Goal: Register for event/course

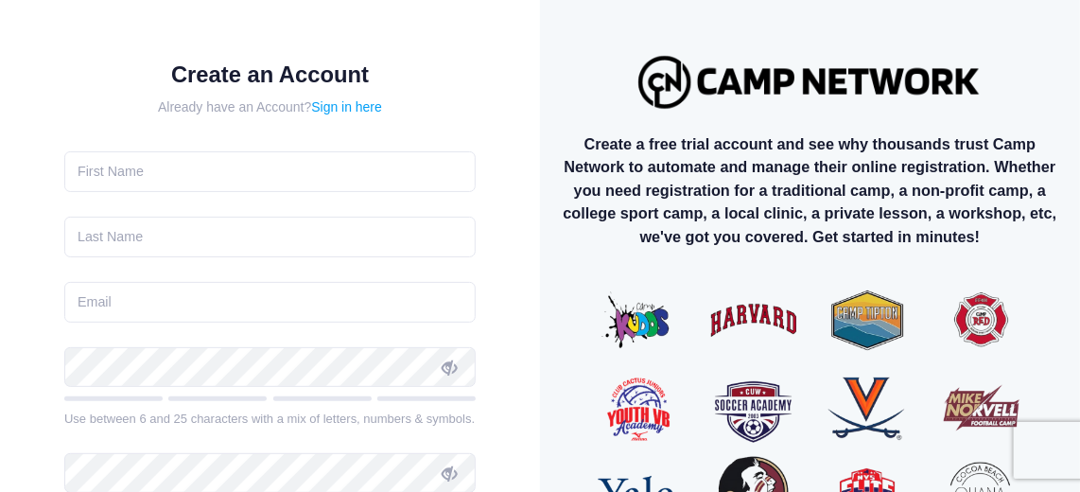
click at [208, 191] on form "Create an Account Already have an Account? Sign in here Use between 6 and 25 ch…" at bounding box center [269, 379] width 411 height 637
click at [198, 179] on input "text" at bounding box center [269, 171] width 411 height 41
type input "KATHERINE"
type input "[PERSON_NAME]"
type input "[EMAIL_ADDRESS][DOMAIN_NAME]"
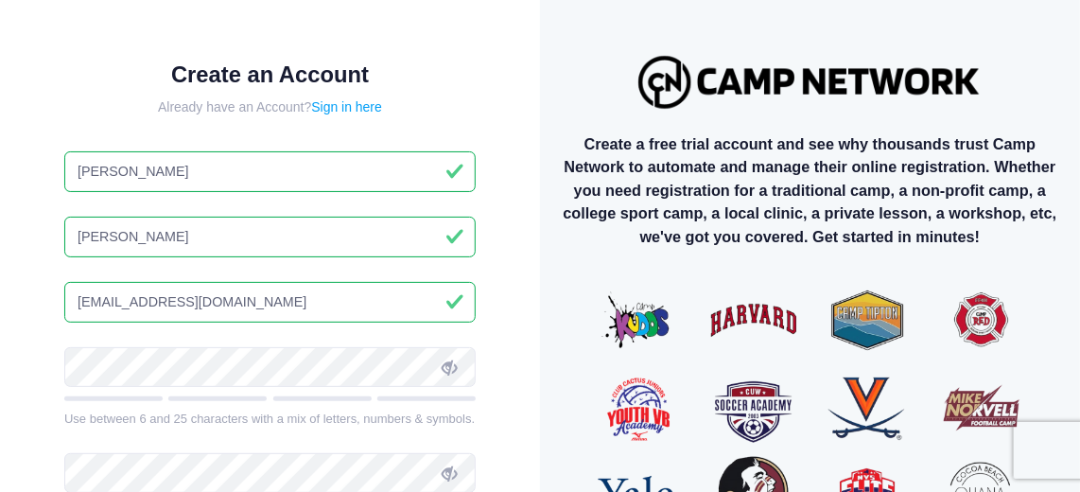
drag, startPoint x: 150, startPoint y: 168, endPoint x: -4, endPoint y: 212, distance: 160.2
click at [0, 212] on html "Processing Request Please wait... Processing Request Please wait... Processing …" at bounding box center [540, 246] width 1080 height 492
type input "a"
type input "Katherine"
click at [109, 79] on h1 "Create an Account" at bounding box center [269, 74] width 411 height 27
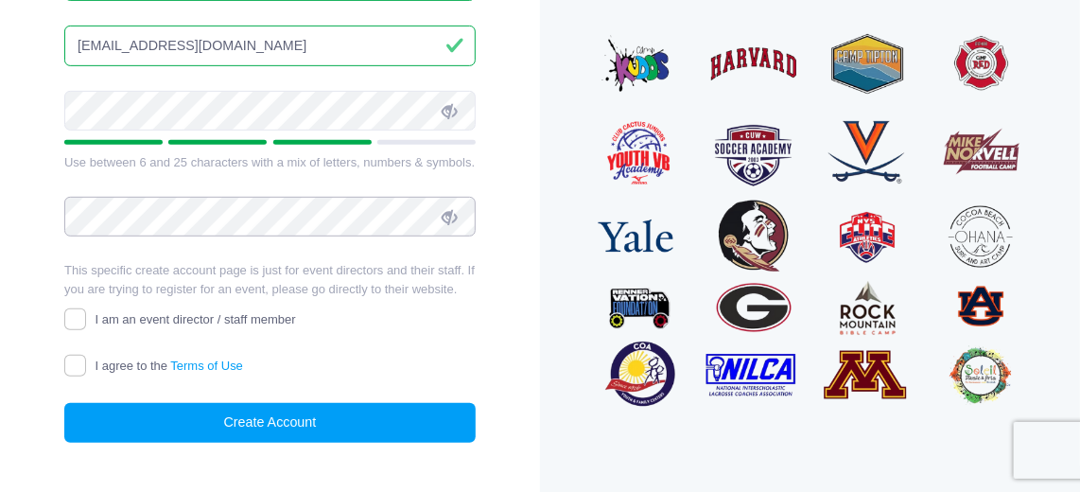
scroll to position [257, 0]
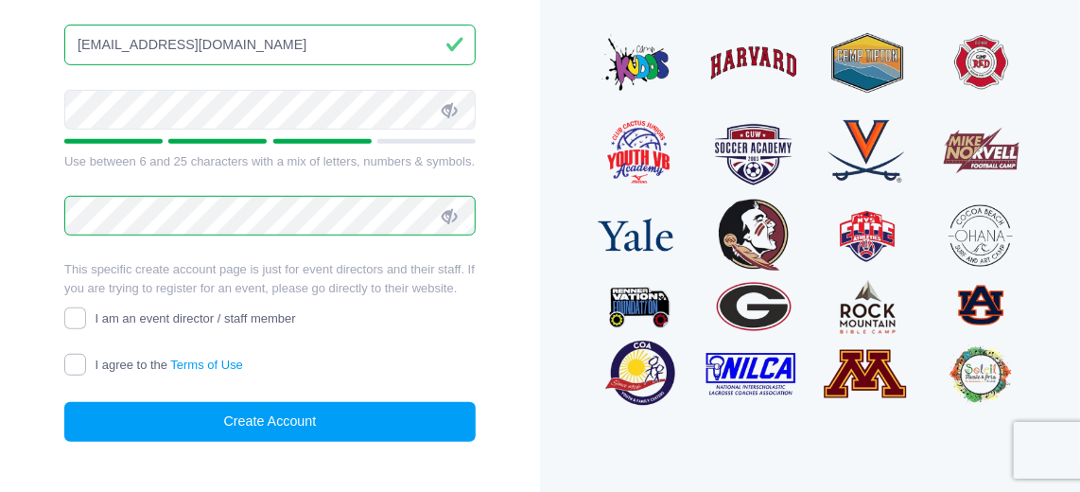
click at [77, 360] on input "I agree to the Terms of Use" at bounding box center [75, 365] width 22 height 22
checkbox input "true"
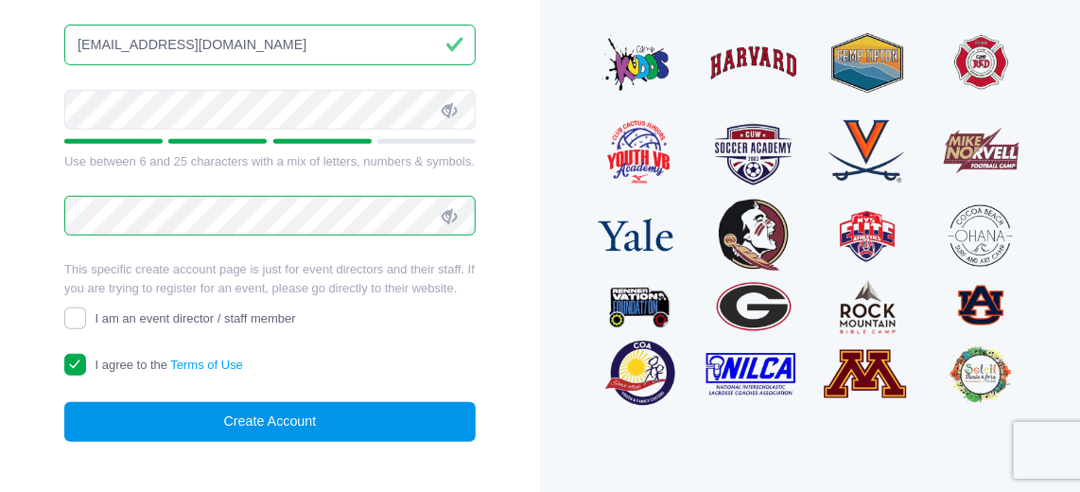
click at [158, 417] on button "Create Account" at bounding box center [269, 422] width 411 height 41
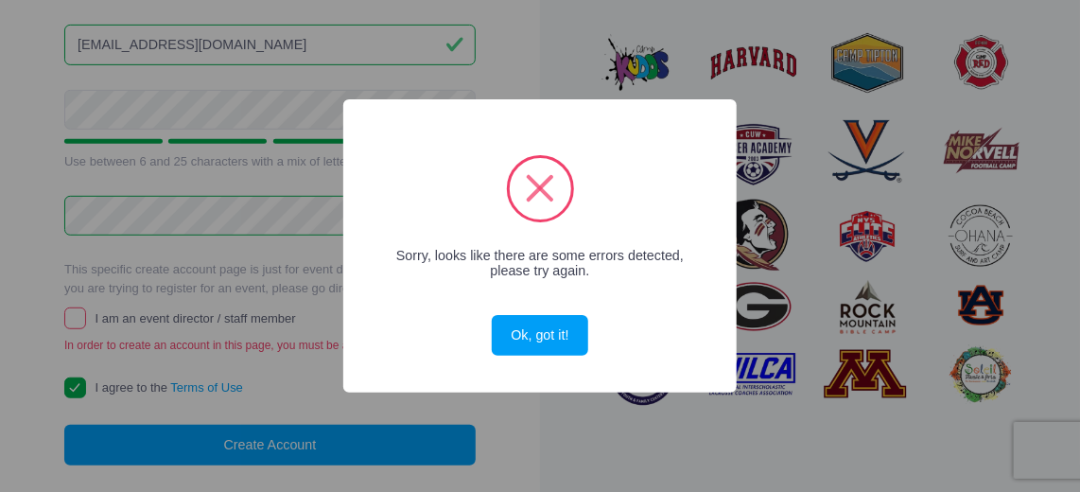
click at [606, 328] on div "× Sorry, looks like there are some errors detected, please try again. Ok, got i…" at bounding box center [539, 245] width 393 height 293
click at [573, 332] on button "Ok, got it!" at bounding box center [540, 335] width 96 height 41
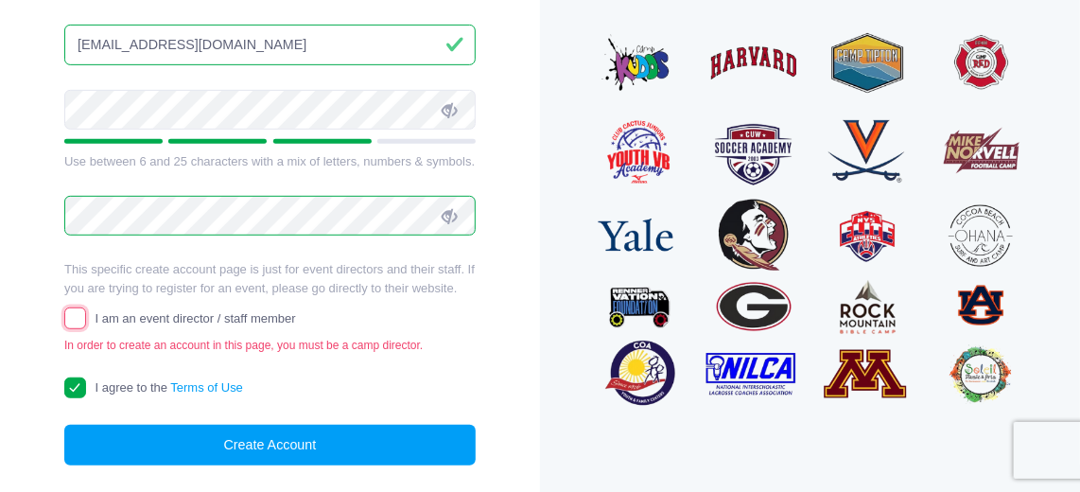
click at [66, 317] on input "I am an event director / staff member" at bounding box center [75, 318] width 22 height 22
checkbox input "true"
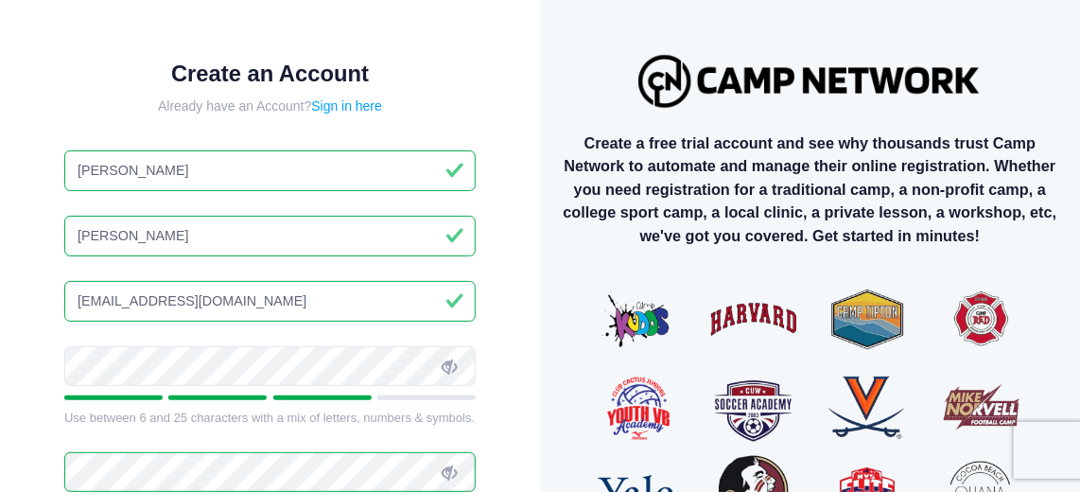
scroll to position [0, 0]
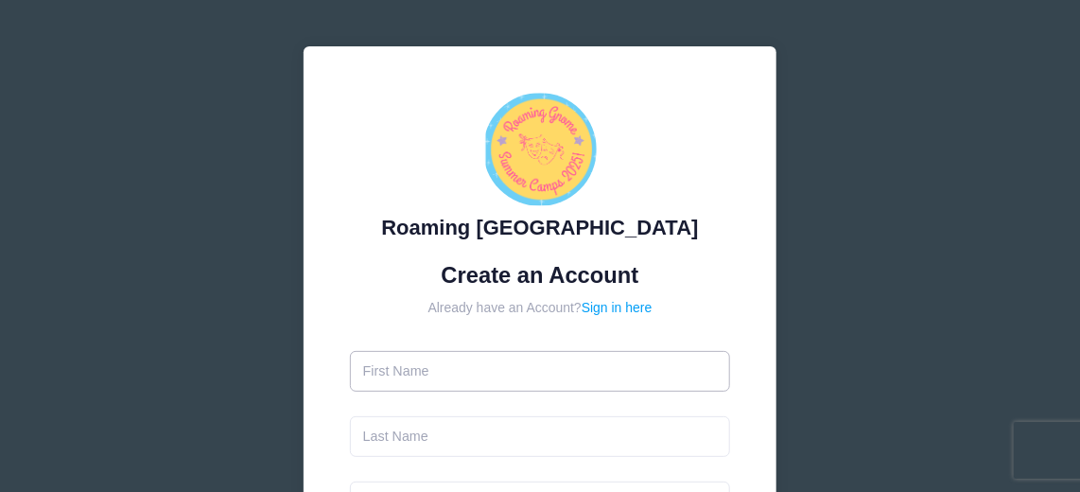
click at [393, 378] on input "text" at bounding box center [540, 371] width 381 height 41
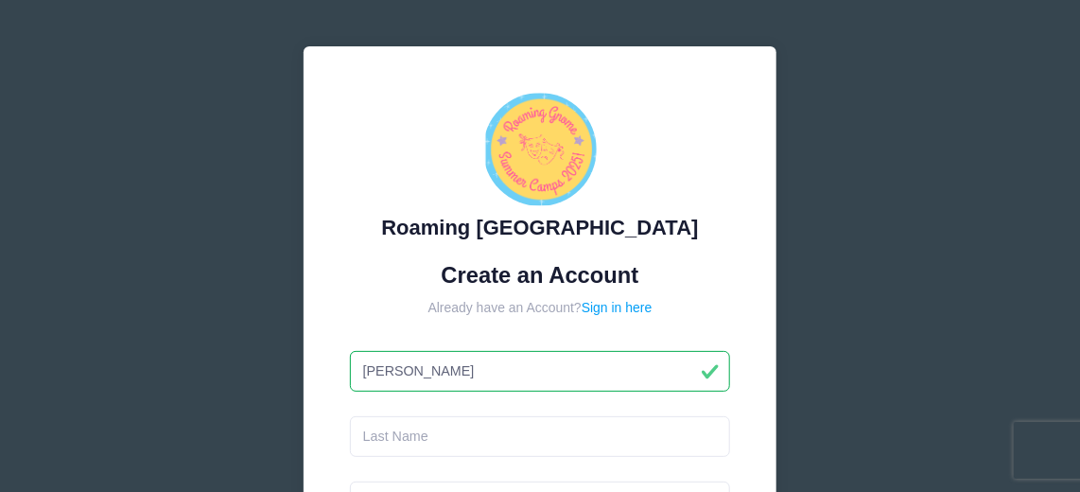
type input "Katherine"
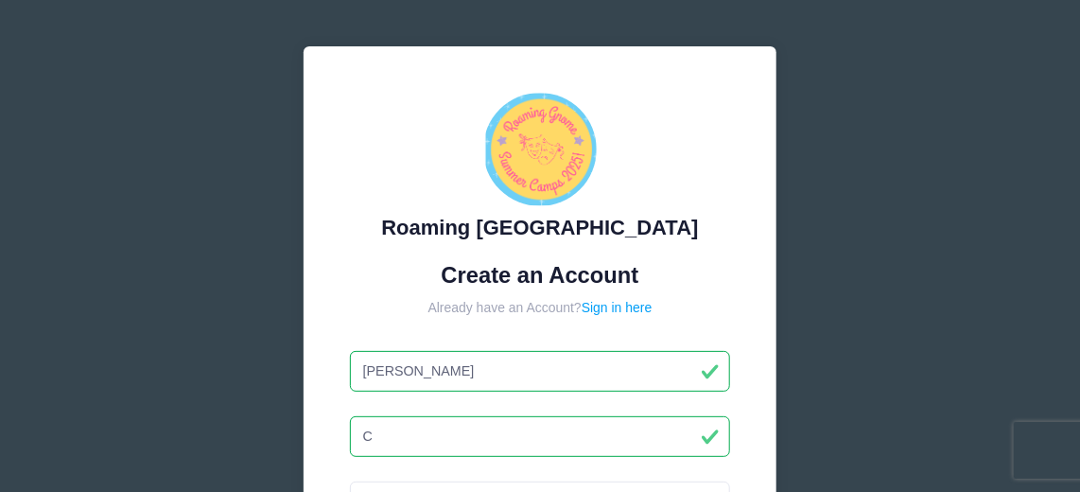
type input "[PERSON_NAME]"
type input "[EMAIL_ADDRESS][DOMAIN_NAME]"
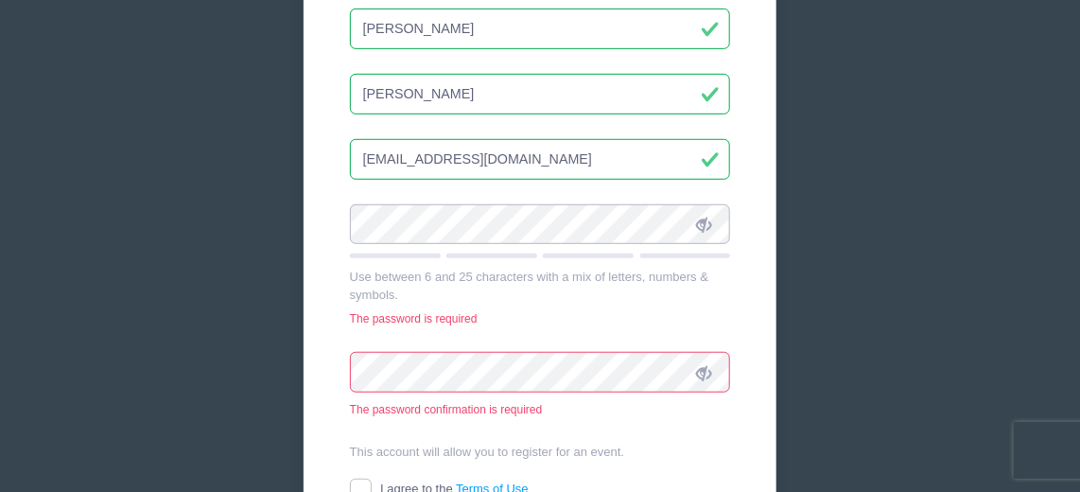
scroll to position [343, 0]
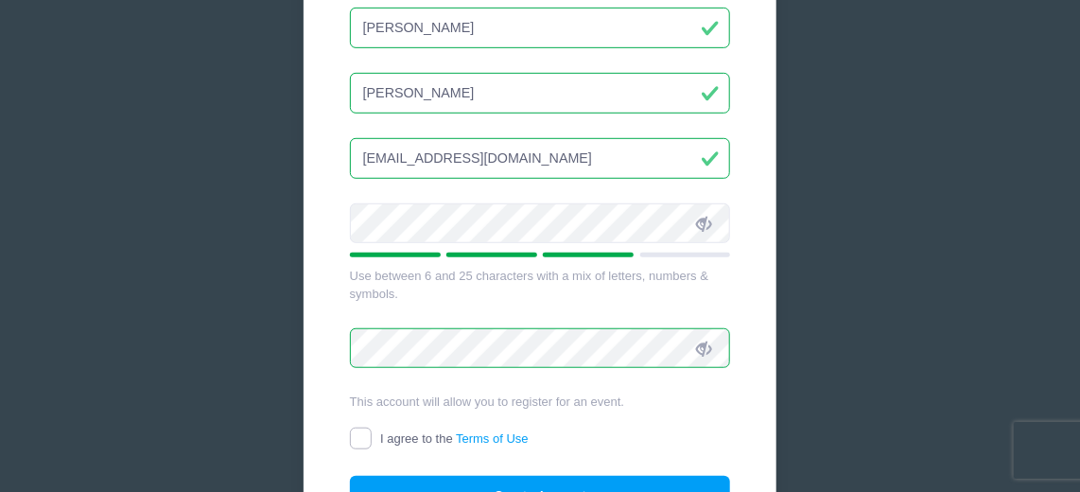
click at [363, 428] on input "I agree to the Terms of Use" at bounding box center [361, 438] width 22 height 22
checkbox input "true"
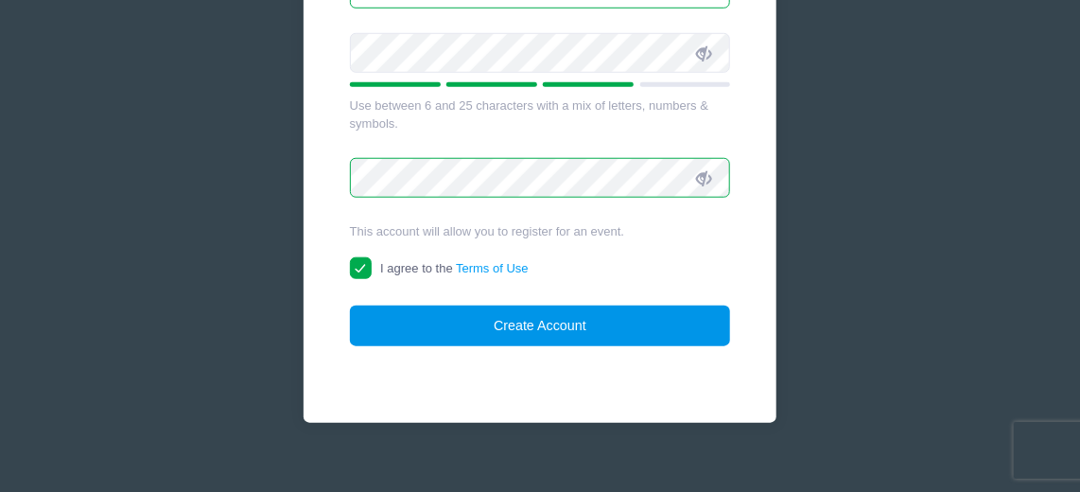
scroll to position [515, 0]
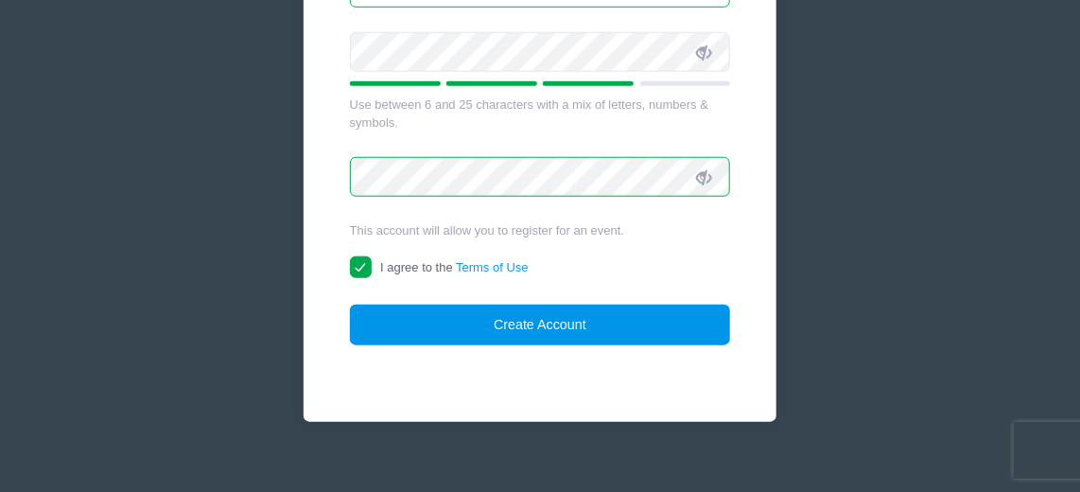
click at [539, 314] on button "Create Account" at bounding box center [540, 325] width 381 height 41
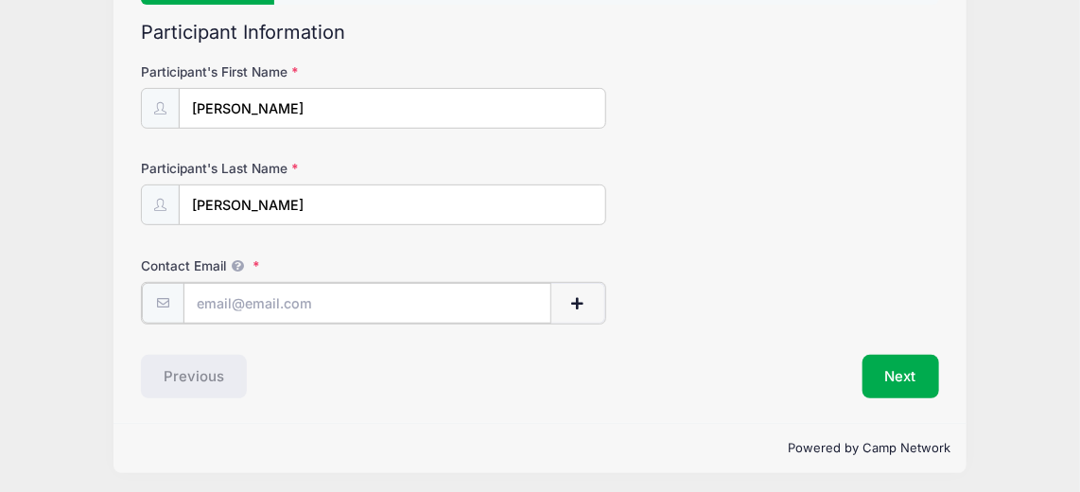
click at [289, 299] on input "Contact Email" at bounding box center [367, 303] width 369 height 41
click at [287, 296] on input "Contact Email" at bounding box center [367, 302] width 369 height 41
type input "[EMAIL_ADDRESS][DOMAIN_NAME]"
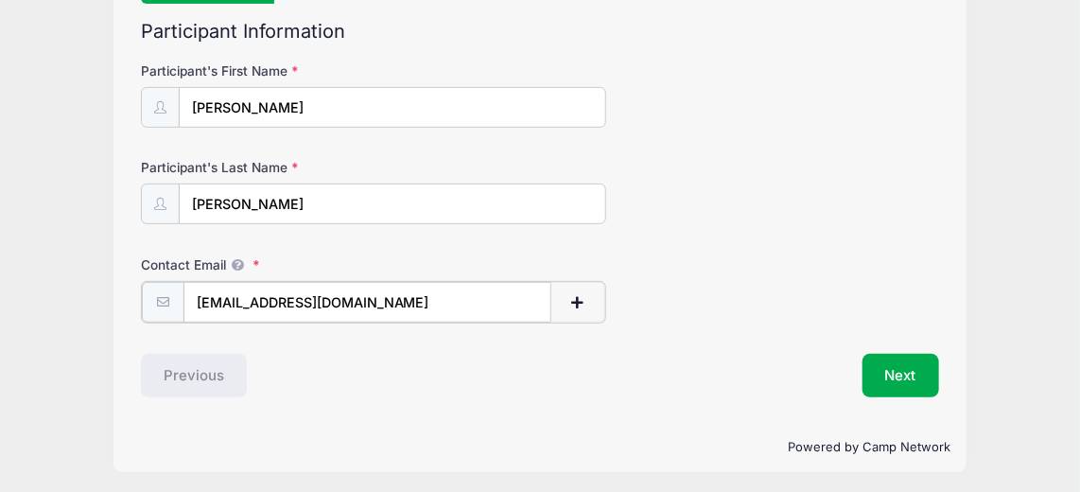
click at [585, 300] on span "button" at bounding box center [577, 302] width 17 height 13
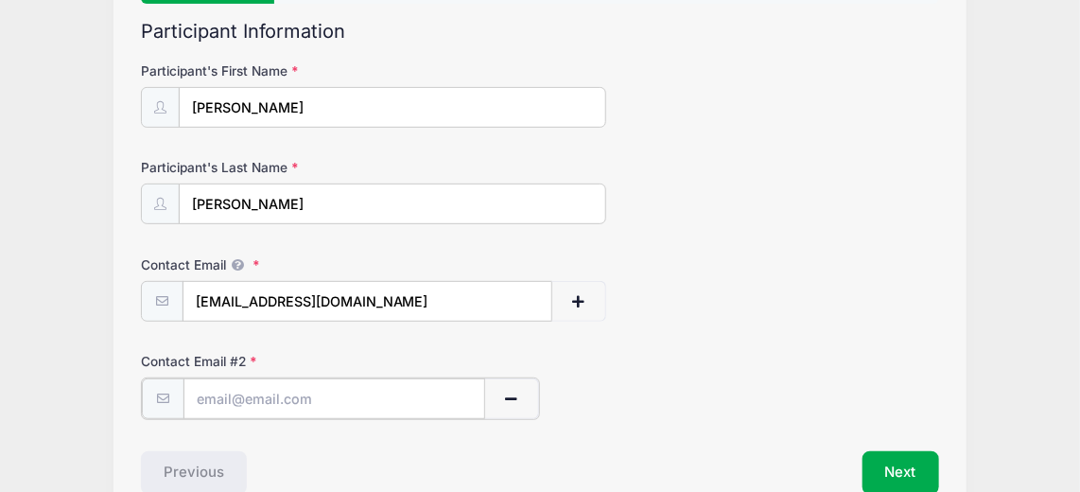
click at [317, 404] on input "text" at bounding box center [334, 398] width 302 height 41
type input "ericcannon360@gmail.com"
click at [663, 400] on div "Contact Email # 2 ericcannon360@gmail.com" at bounding box center [539, 385] width 797 height 66
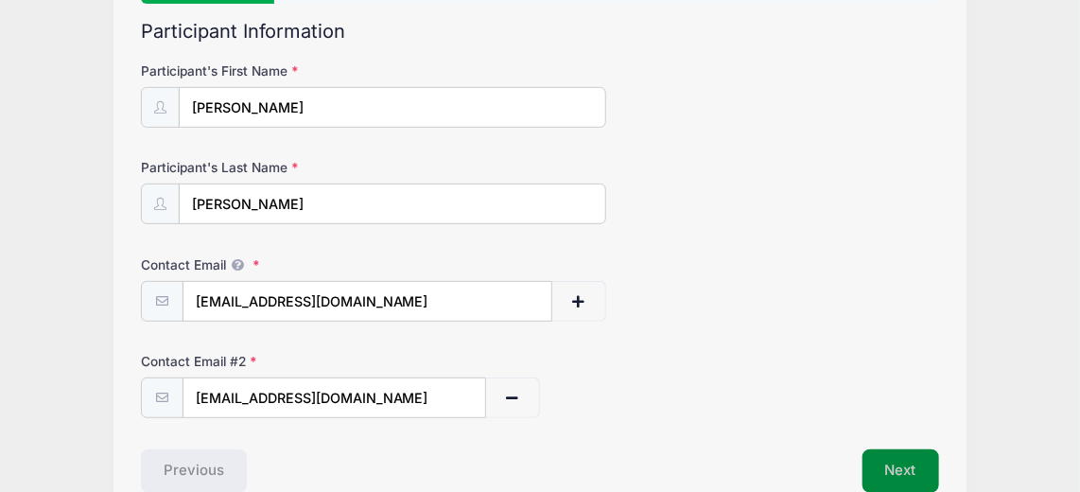
click at [907, 455] on button "Next" at bounding box center [901, 471] width 77 height 44
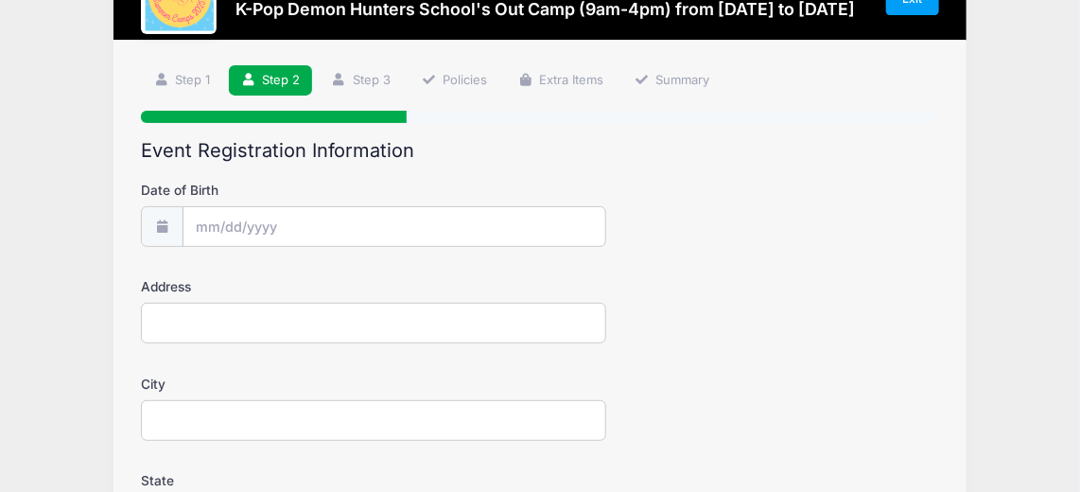
scroll to position [0, 0]
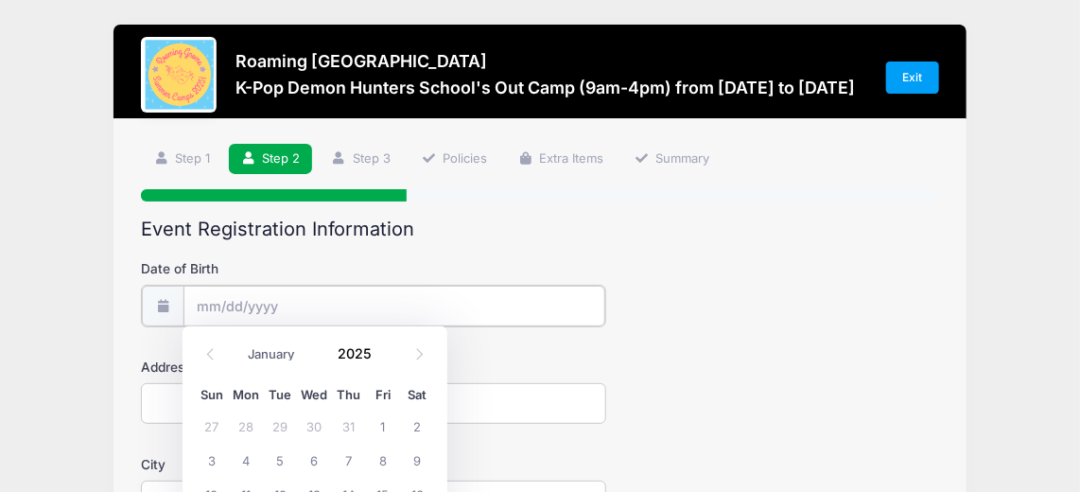
click at [376, 313] on input "Date of Birth" at bounding box center [394, 306] width 423 height 41
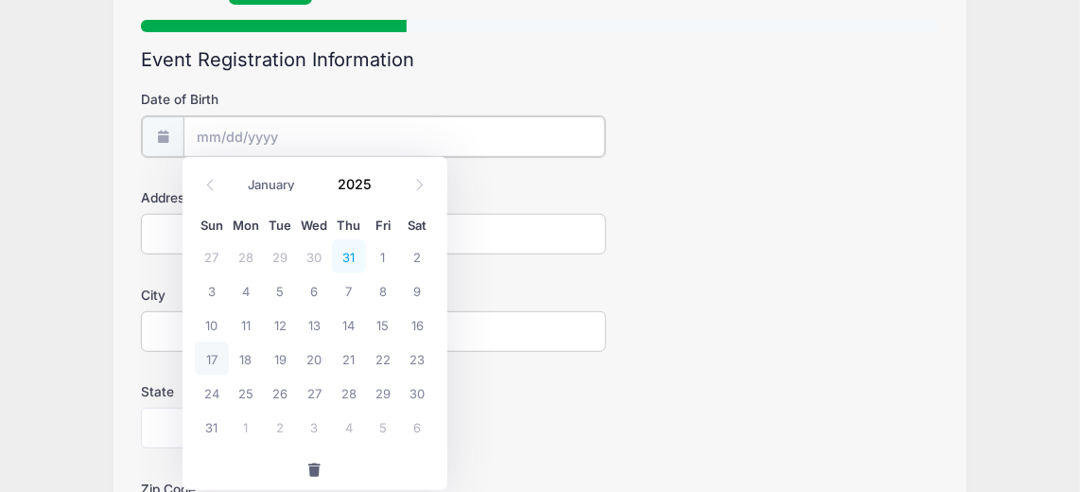
scroll to position [171, 0]
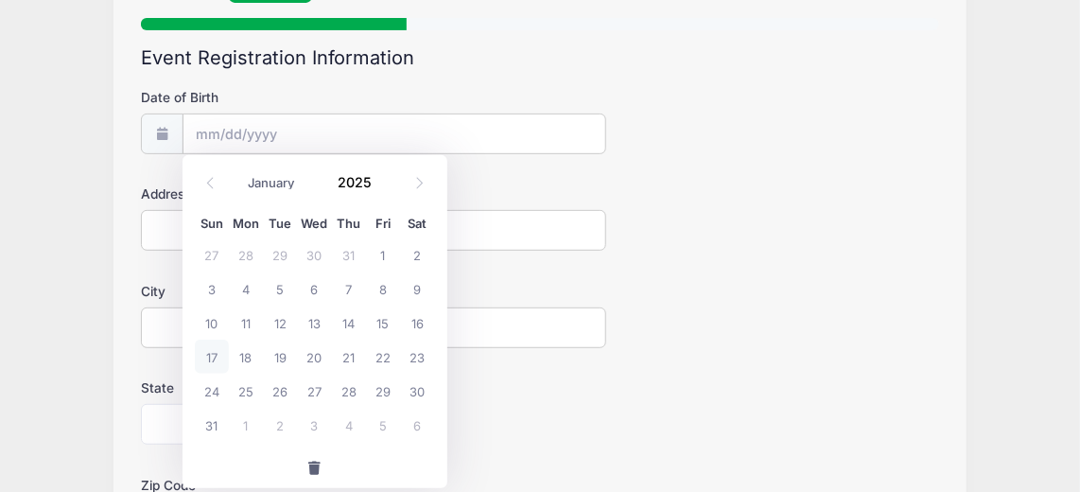
click at [270, 166] on div "January February March April May June July August September October November De…" at bounding box center [314, 177] width 181 height 32
click at [277, 173] on select "January February March April May June July August September October November De…" at bounding box center [281, 183] width 84 height 25
select select "0"
click at [239, 171] on select "January February March April May June July August September October November De…" at bounding box center [281, 183] width 84 height 25
click at [393, 187] on div "January February March April May June July August September October November De…" at bounding box center [314, 177] width 181 height 32
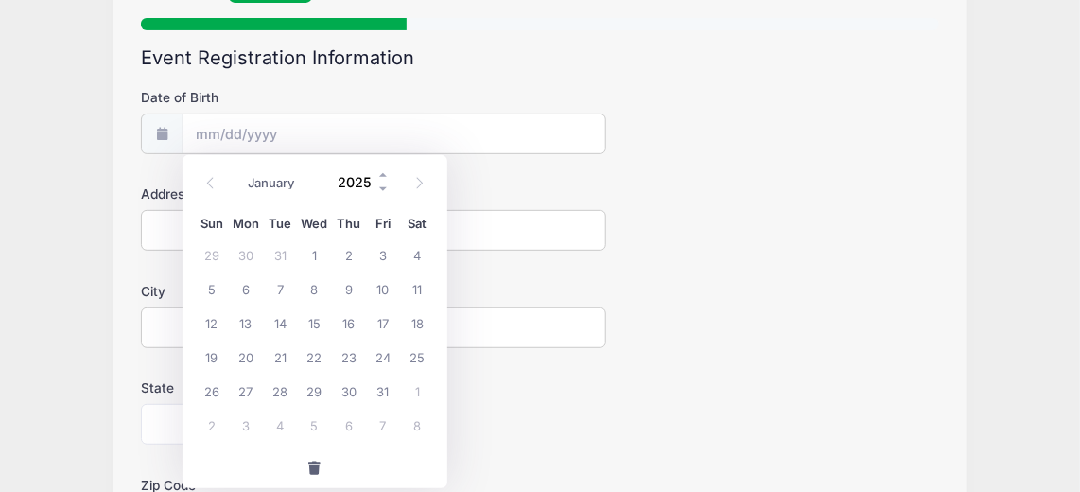
click at [341, 170] on input "2025" at bounding box center [359, 182] width 61 height 28
click at [362, 182] on input "2025" at bounding box center [359, 182] width 61 height 28
click at [377, 186] on span at bounding box center [383, 190] width 13 height 14
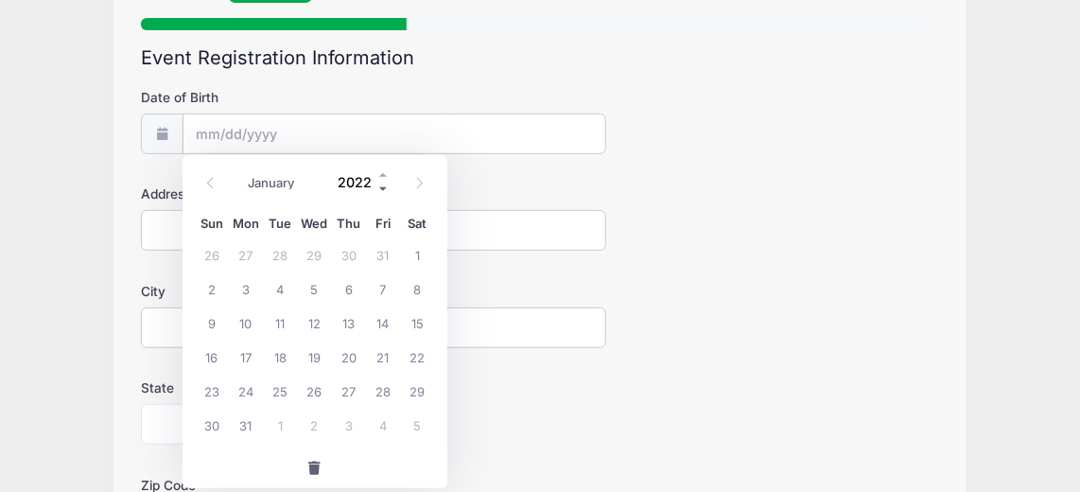
click at [377, 186] on span at bounding box center [383, 190] width 13 height 14
type input "2018"
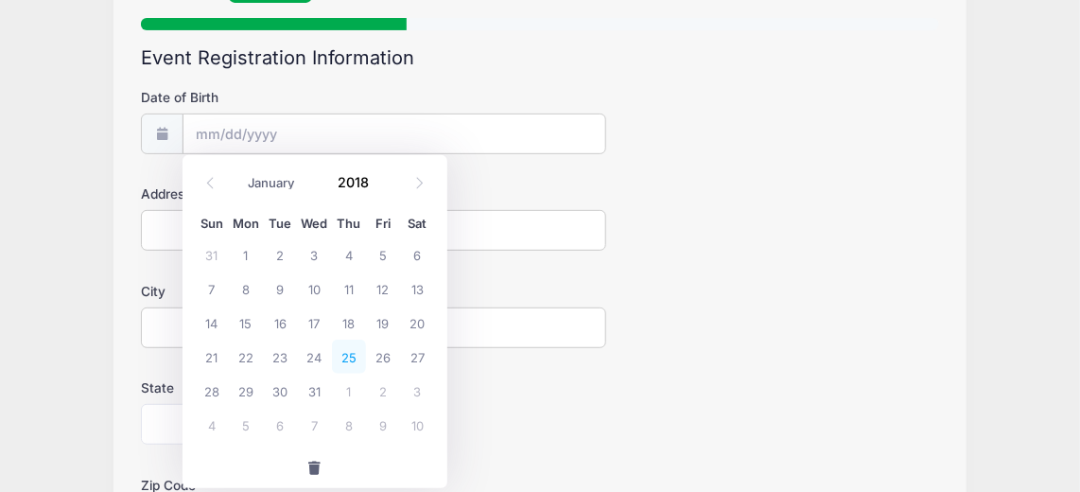
click at [353, 349] on span "25" at bounding box center [349, 357] width 34 height 34
type input "01/25/2018"
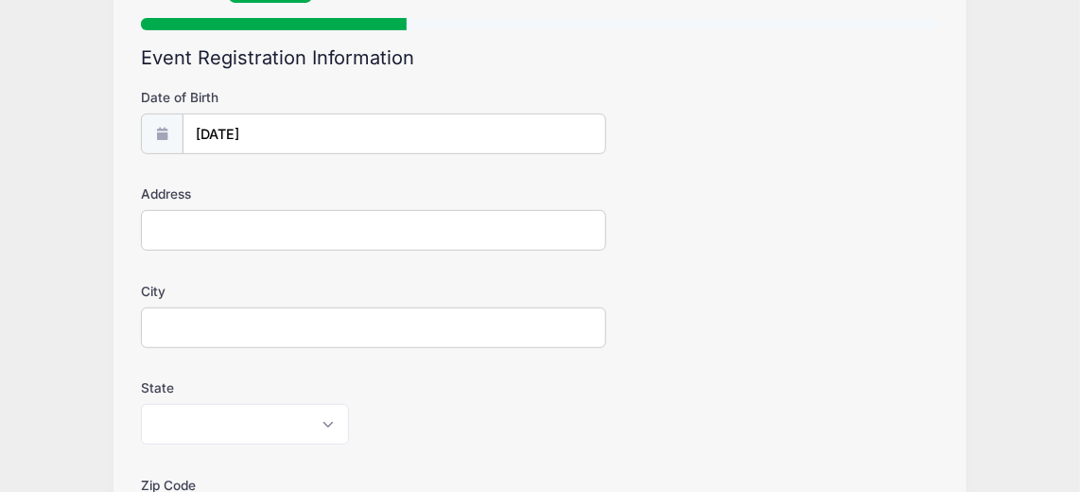
click at [244, 237] on input "Address" at bounding box center [373, 230] width 465 height 41
type input "4976 Wabash Street"
type input "Denver"
type input "80238"
click at [232, 417] on select "Alabama Alaska American Samoa Arizona Arkansas Armed Forces Africa Armed Forces…" at bounding box center [245, 424] width 208 height 41
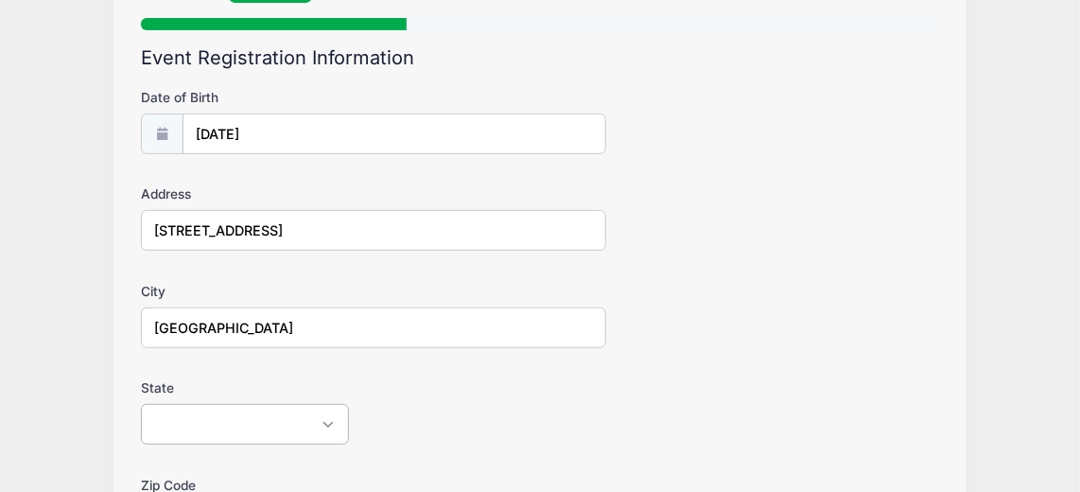
select select "CO"
click at [141, 404] on select "Alabama Alaska American Samoa Arizona Arkansas Armed Forces Africa Armed Forces…" at bounding box center [245, 424] width 208 height 41
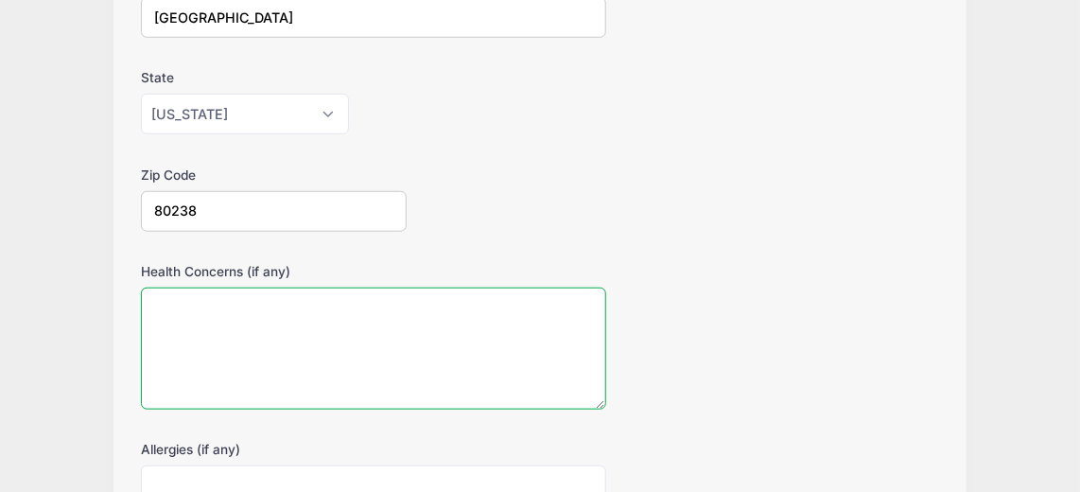
click at [250, 340] on textarea "Health Concerns (if any)" at bounding box center [373, 349] width 465 height 122
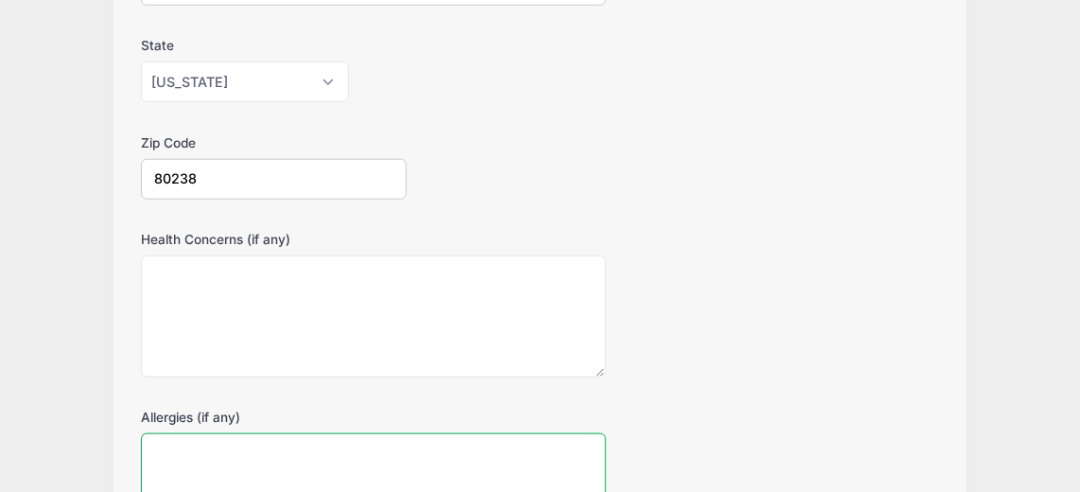
scroll to position [515, 0]
click at [288, 453] on textarea "Allergies (if any)" at bounding box center [373, 493] width 465 height 122
type textarea "peanut allergy"
click at [816, 367] on div "Health Concerns (if any)" at bounding box center [539, 303] width 797 height 148
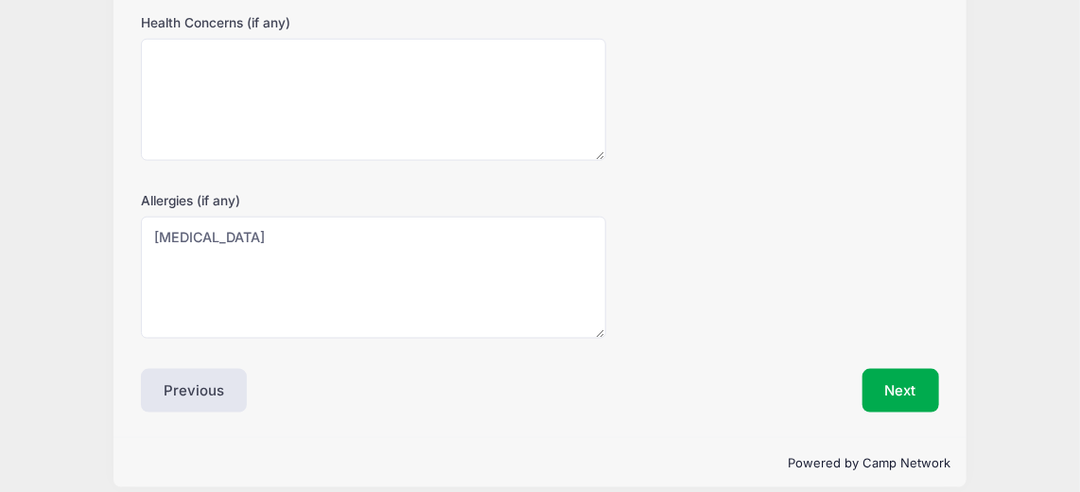
scroll to position [743, 0]
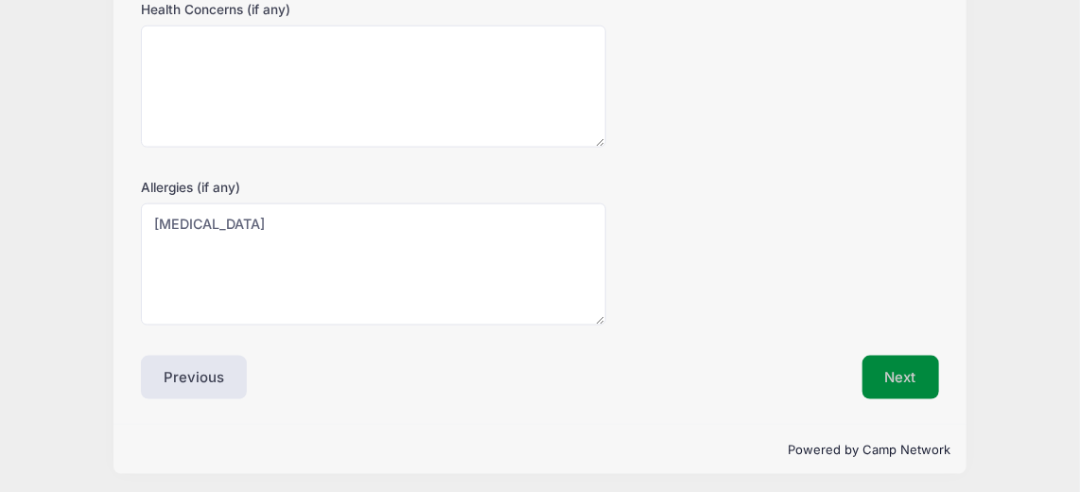
click at [880, 371] on button "Next" at bounding box center [901, 378] width 77 height 44
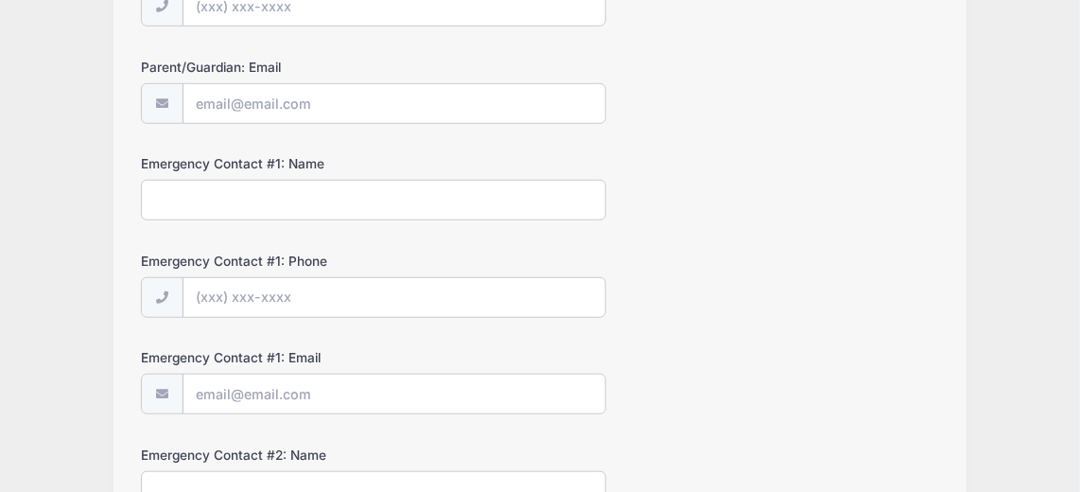
scroll to position [0, 0]
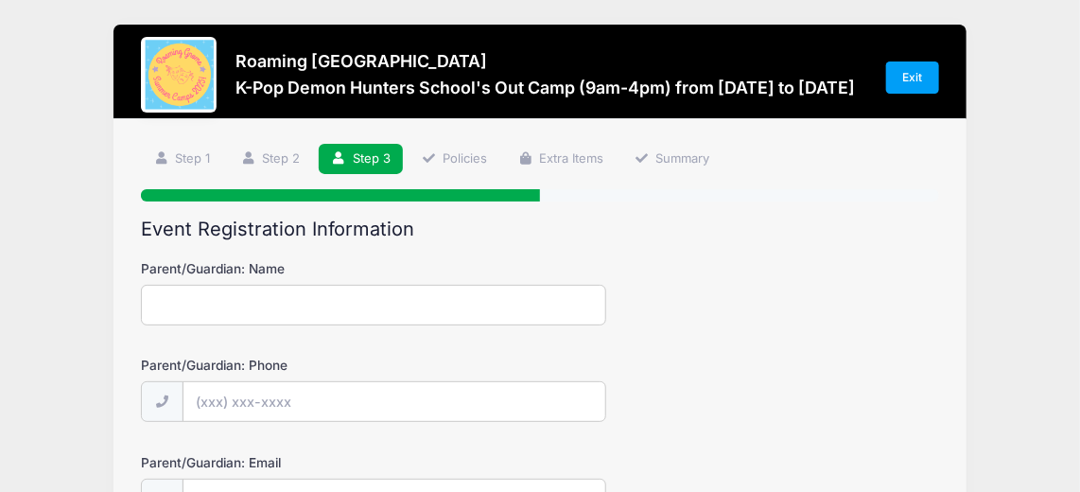
click at [265, 309] on input "Parent/Guardian: Name" at bounding box center [373, 305] width 465 height 41
type input "Katherine"
click at [0, 450] on html "Processing Request Please wait... Processing Request Please wait... Processing …" at bounding box center [540, 246] width 1080 height 492
click at [272, 405] on input "Parent/Guardian: Phone" at bounding box center [394, 402] width 423 height 41
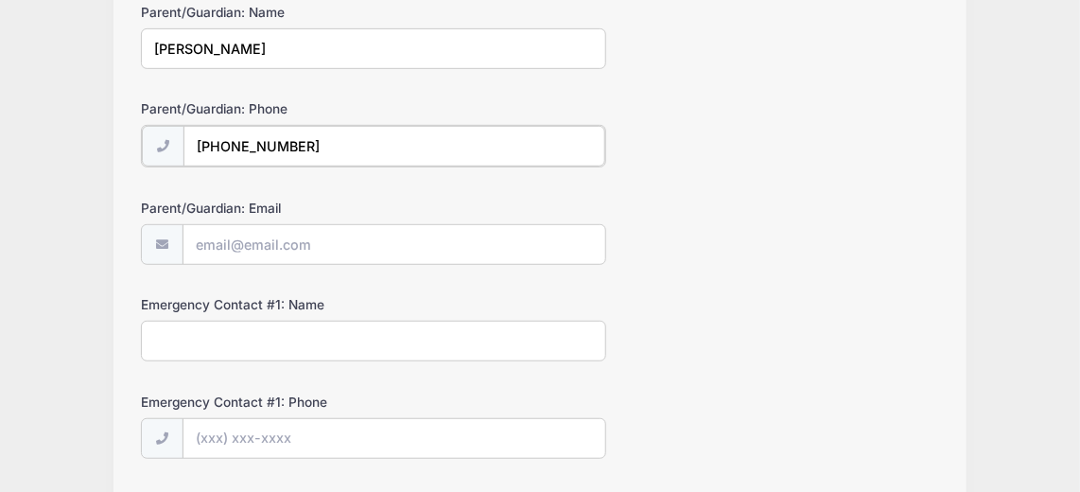
type input "(770) 235-1341"
click at [284, 242] on input "Parent/Guardian: Email" at bounding box center [394, 242] width 423 height 41
type input "[EMAIL_ADDRESS][DOMAIN_NAME]"
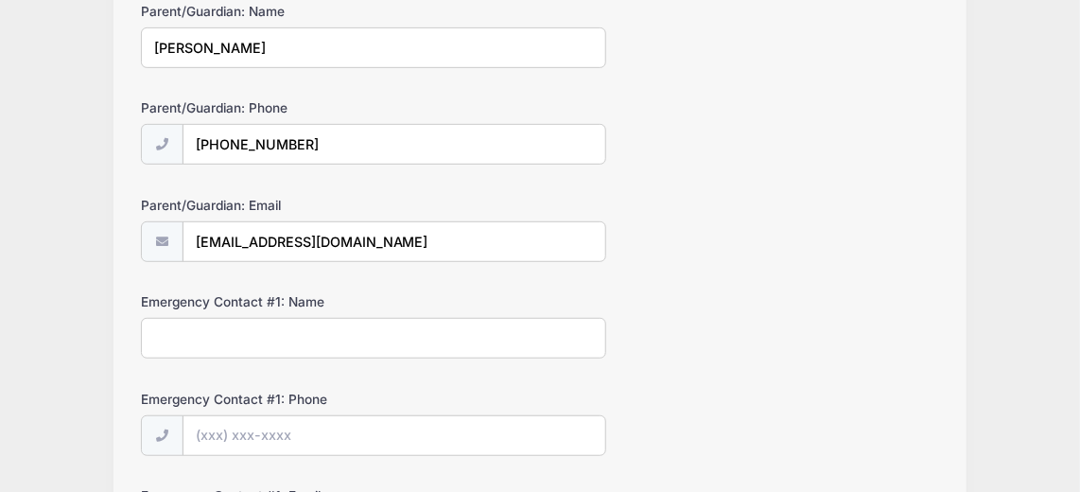
click at [293, 339] on input "Emergency Contact #1: Name" at bounding box center [373, 338] width 465 height 41
type input "Eric Cannon"
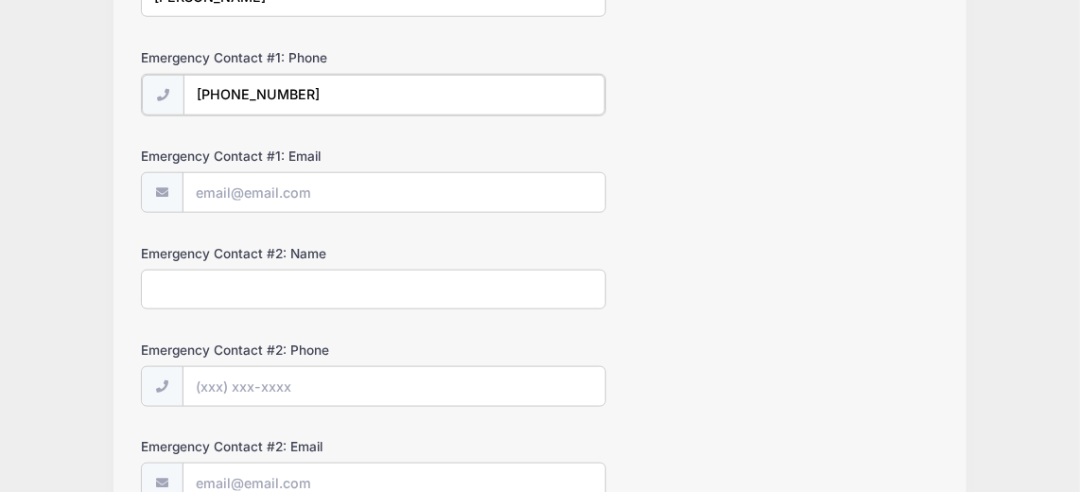
type input "(678) 925-3173"
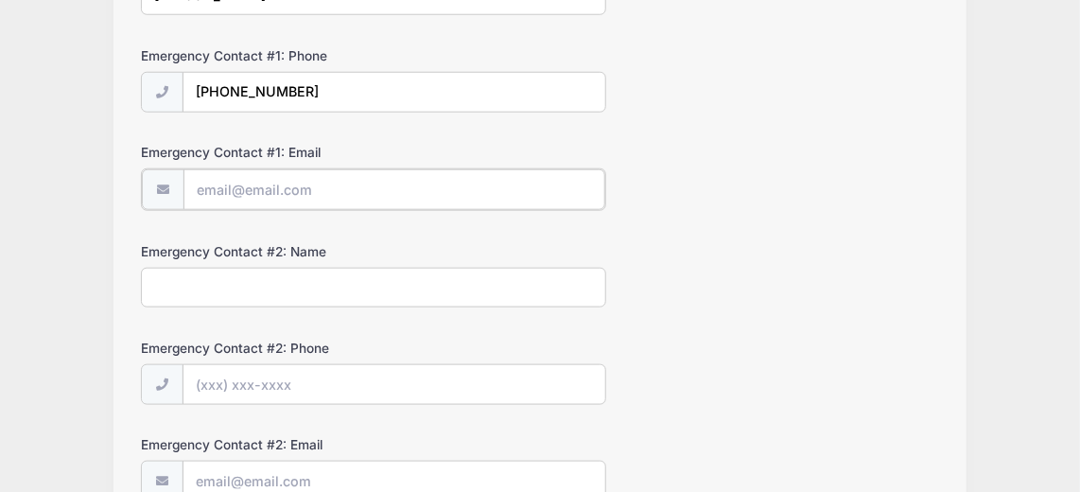
click at [225, 189] on input "Emergency Contact #1: Email" at bounding box center [394, 189] width 423 height 41
type input "r"
type input "ericcannon360@gmail.com"
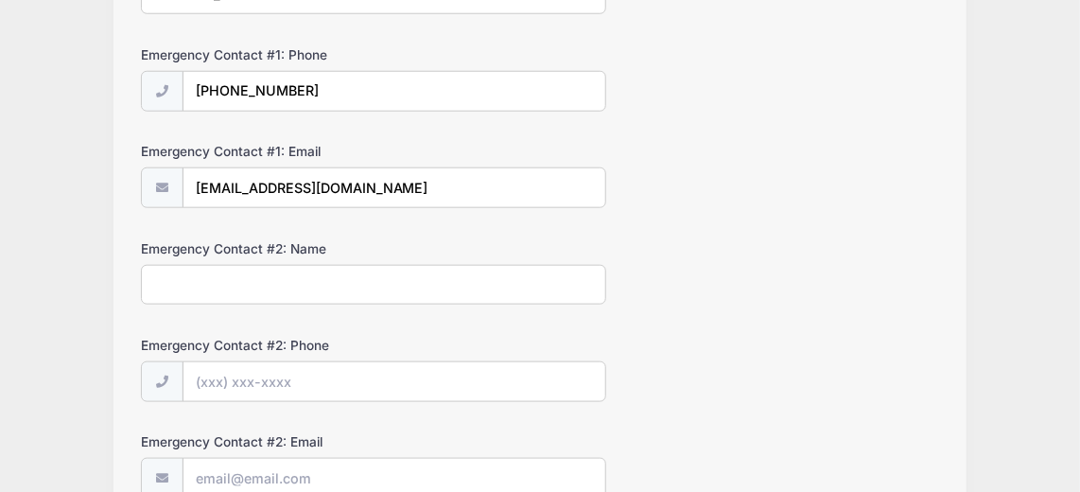
click at [270, 279] on input "Emergency Contact #2: Name" at bounding box center [373, 285] width 465 height 41
type input "James Boe"
click at [260, 368] on input "Emergency Contact #2: Phone" at bounding box center [394, 382] width 423 height 41
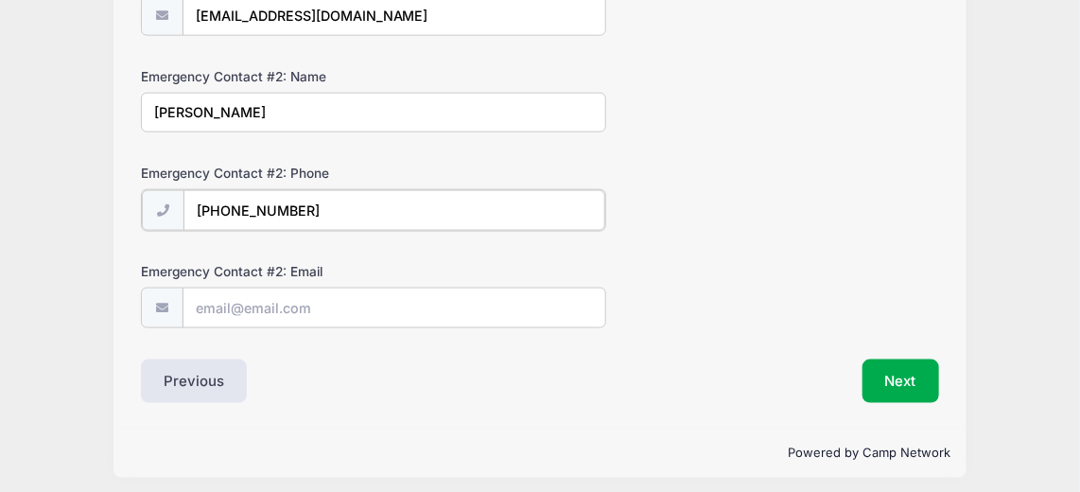
scroll to position [775, 0]
type input "(720) 220-8085"
click at [898, 375] on button "Next" at bounding box center [901, 380] width 77 height 44
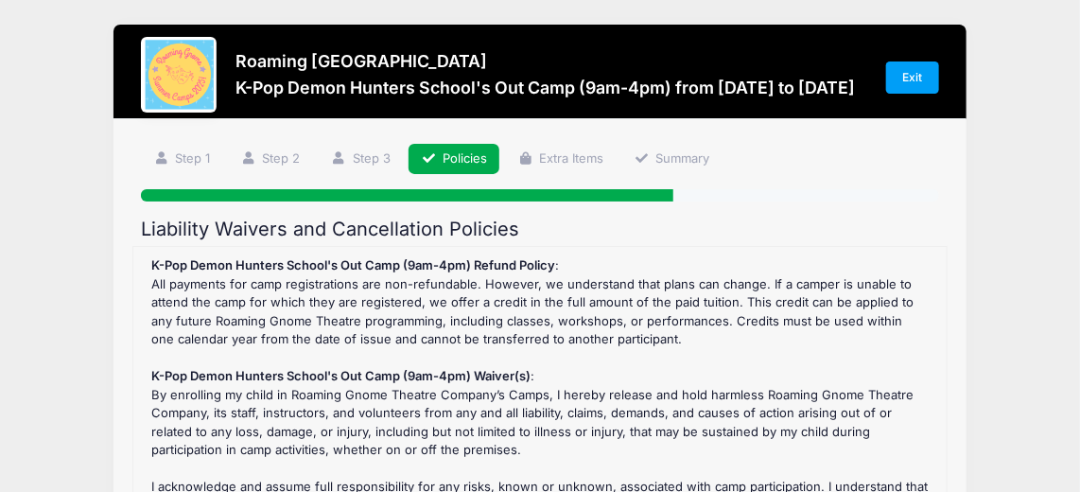
scroll to position [11, 0]
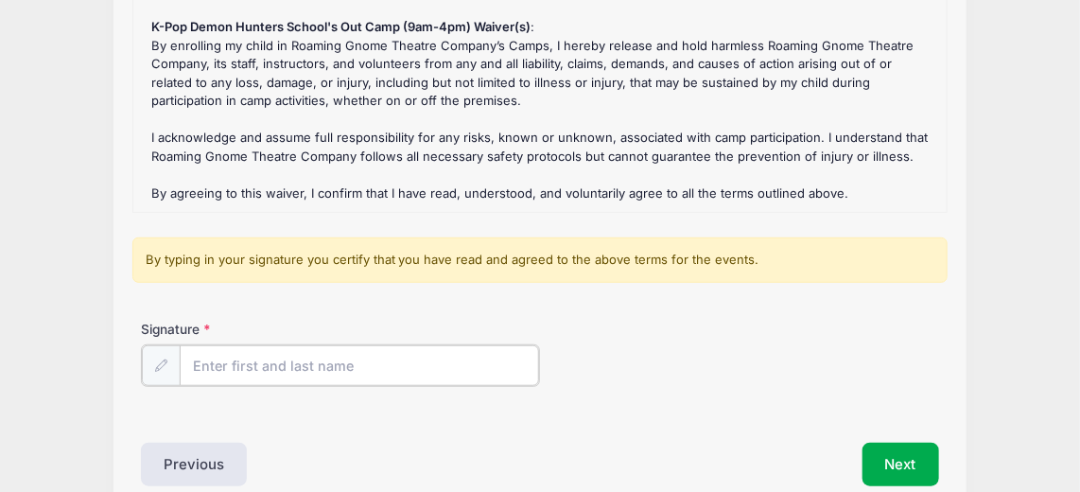
click at [276, 376] on input "Signature" at bounding box center [359, 365] width 359 height 41
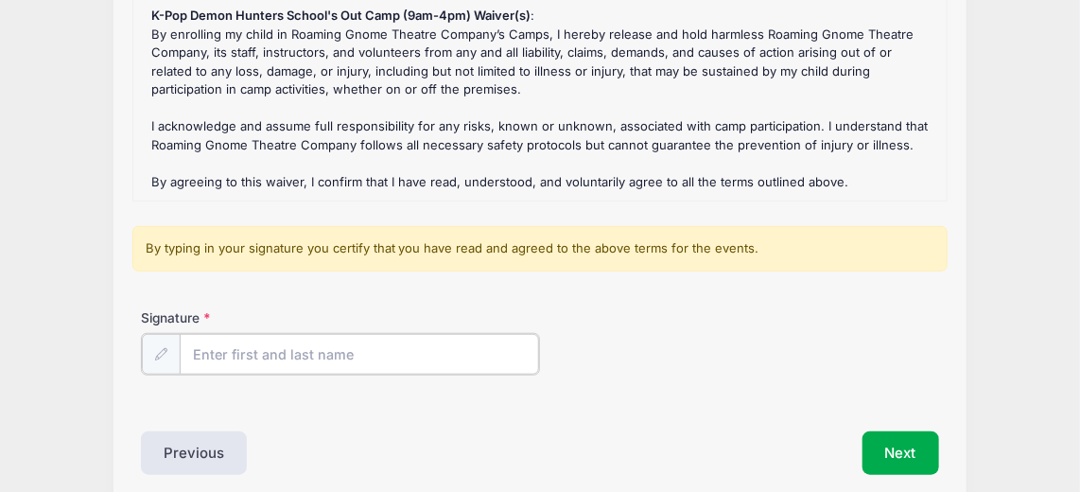
scroll to position [349, 0]
type input "Katherine Cannon"
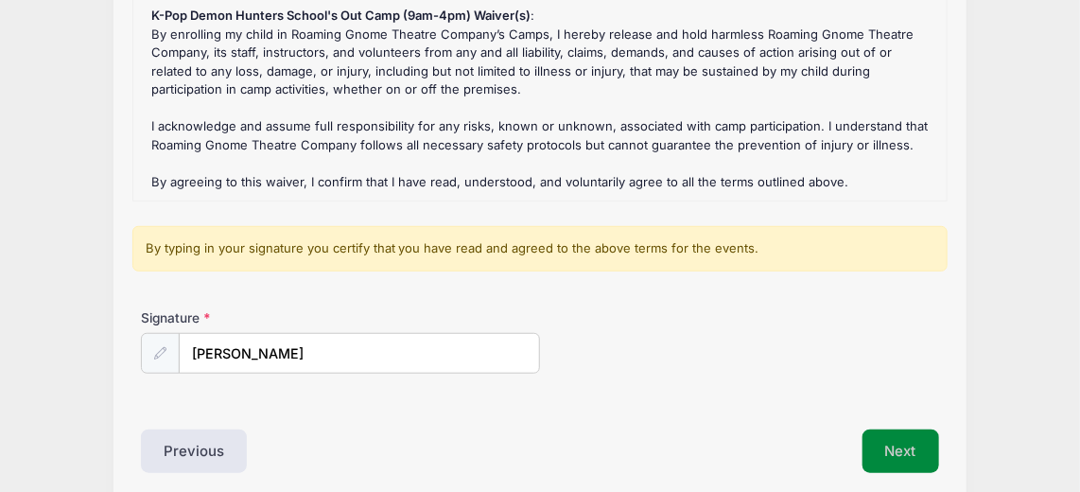
click at [912, 436] on button "Next" at bounding box center [901, 451] width 77 height 44
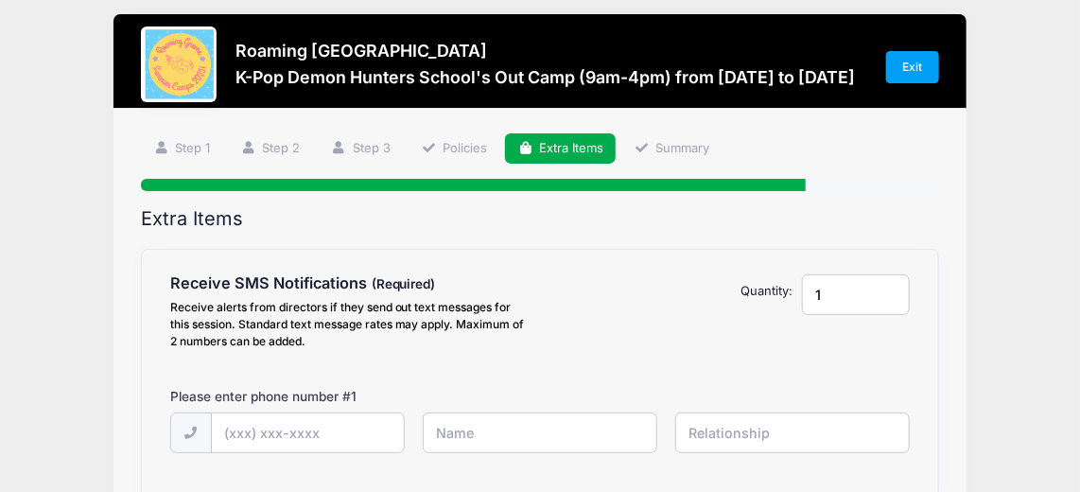
scroll to position [0, 0]
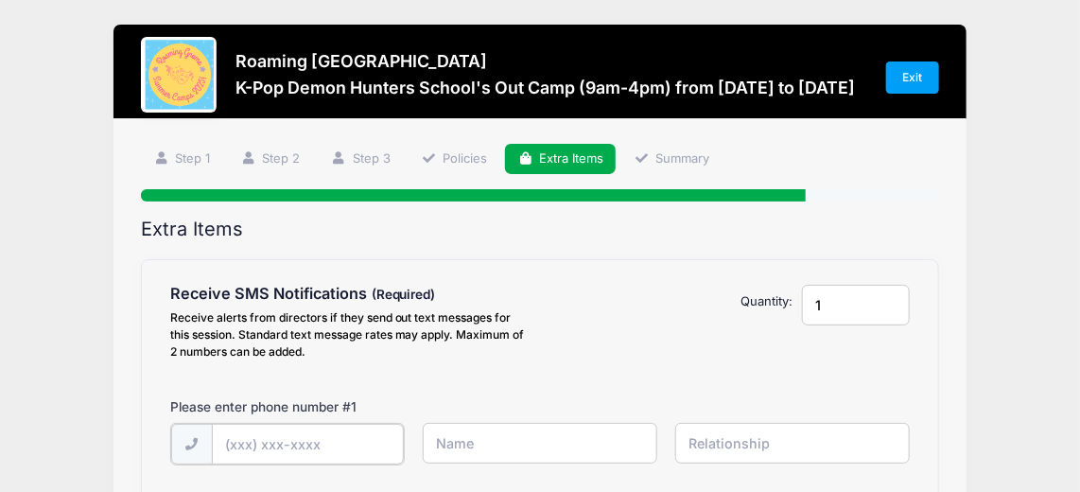
click at [0, 0] on input "text" at bounding box center [0, 0] width 0 height 0
type input "(7"
type input "(678) 925-3173"
type input "Eric Cannon"
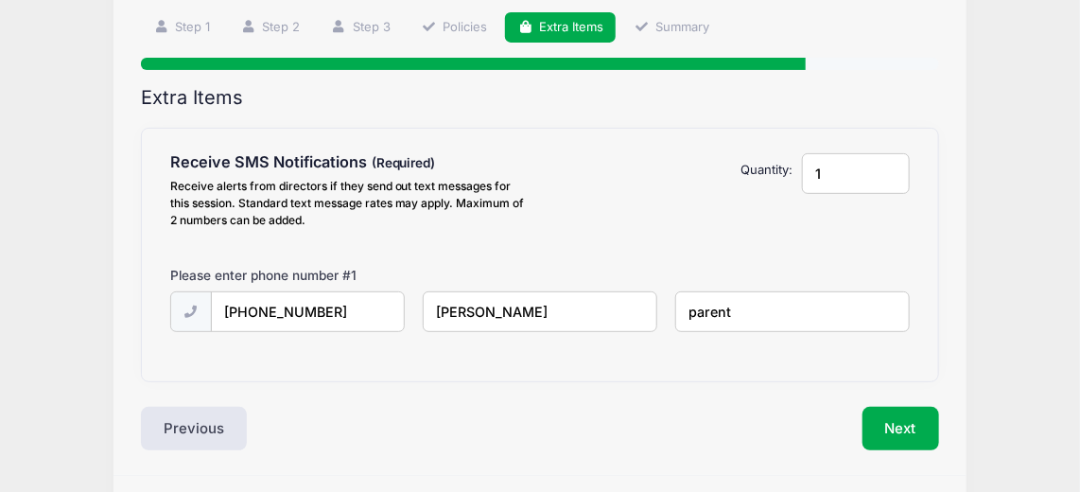
scroll to position [185, 0]
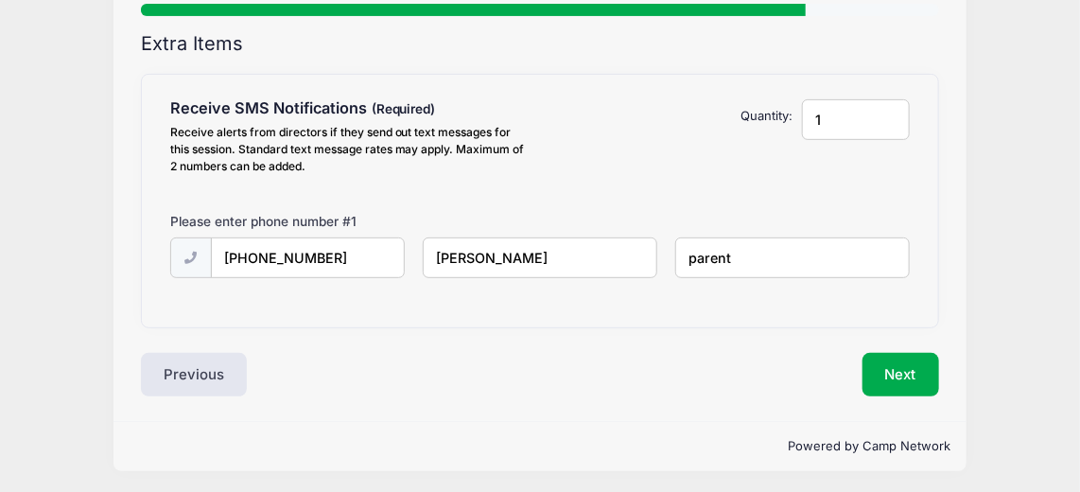
type input "parent"
click at [849, 107] on input "1" at bounding box center [856, 119] width 108 height 41
click at [887, 127] on input "1" at bounding box center [856, 119] width 108 height 41
click at [890, 122] on input "1" at bounding box center [856, 119] width 108 height 41
type input "2"
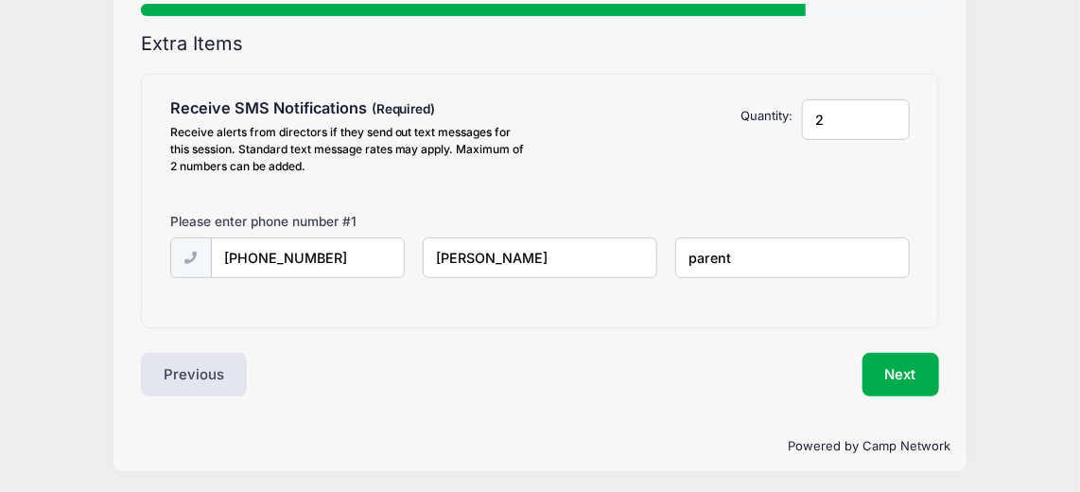
click at [887, 109] on input "2" at bounding box center [856, 119] width 108 height 41
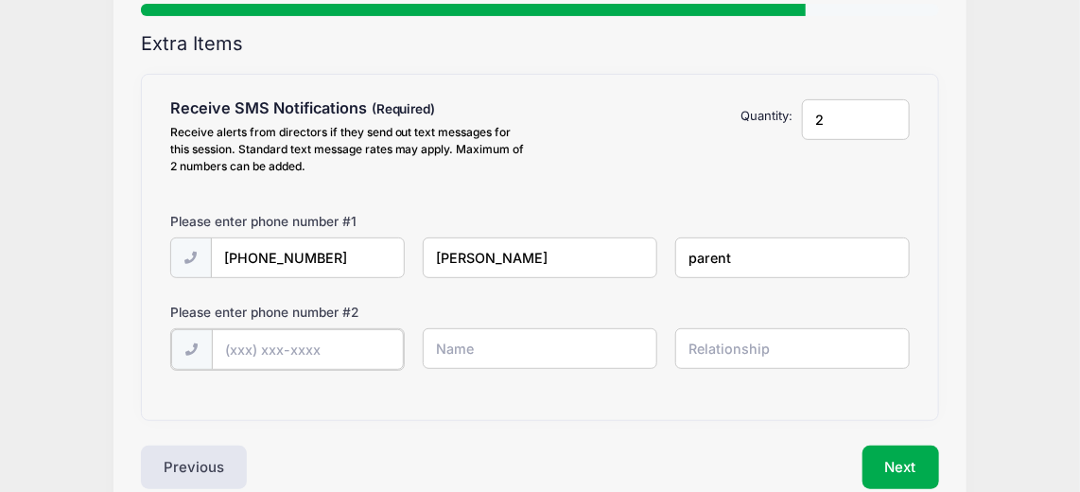
click at [0, 0] on input "text" at bounding box center [0, 0] width 0 height 0
type input "(770) 235-1341"
click at [0, 0] on input "text" at bounding box center [0, 0] width 0 height 0
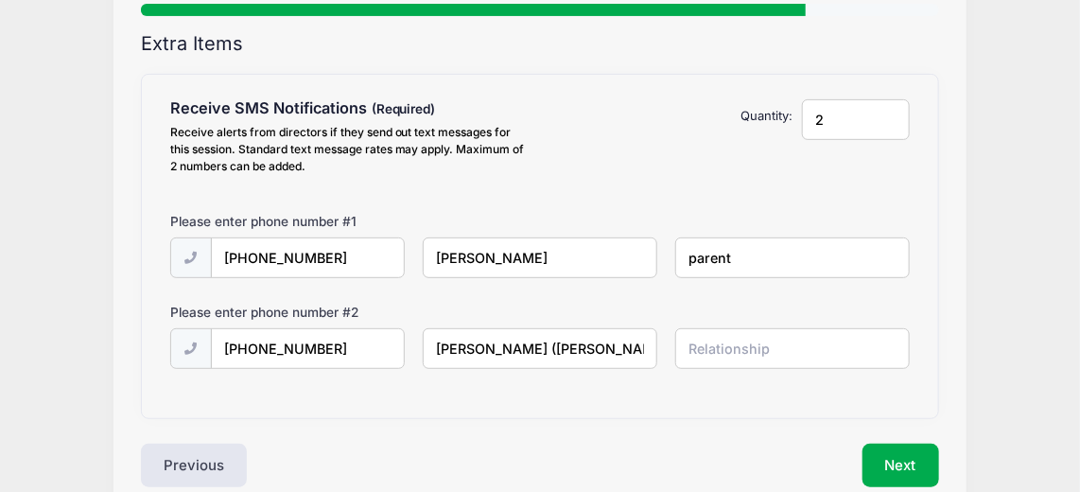
type input "Katie (Katherine) Cannon"
click at [0, 0] on input "text" at bounding box center [0, 0] width 0 height 0
type input "["
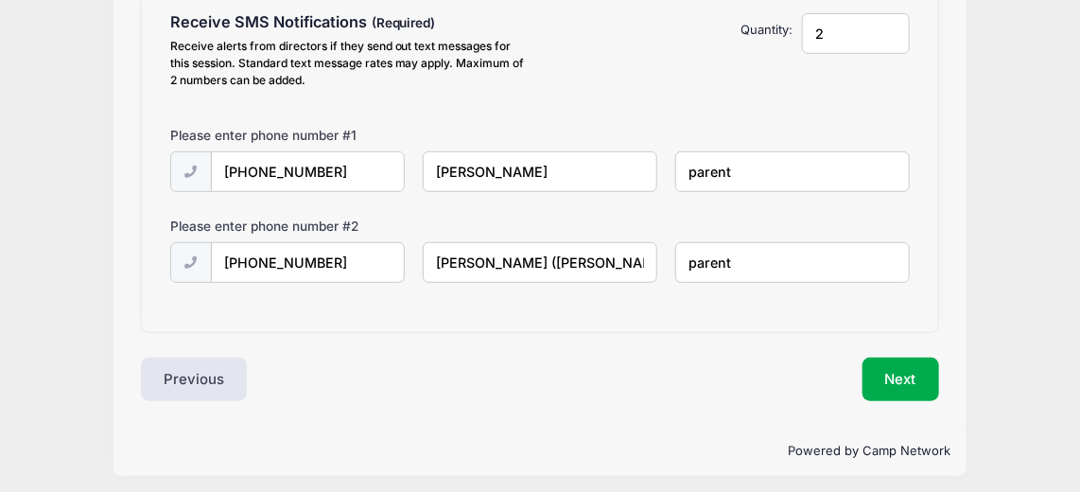
scroll to position [276, 0]
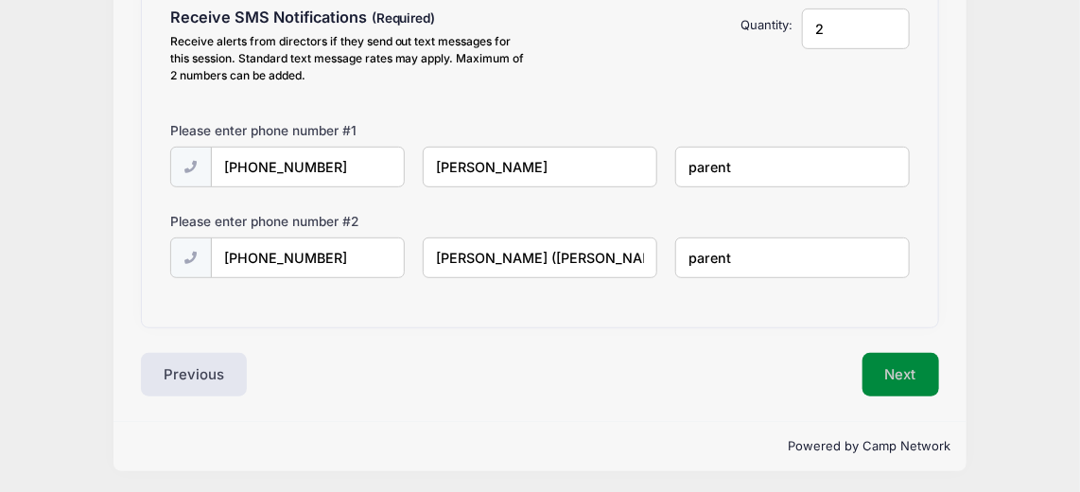
type input "parent"
click at [884, 360] on button "Next" at bounding box center [901, 375] width 77 height 44
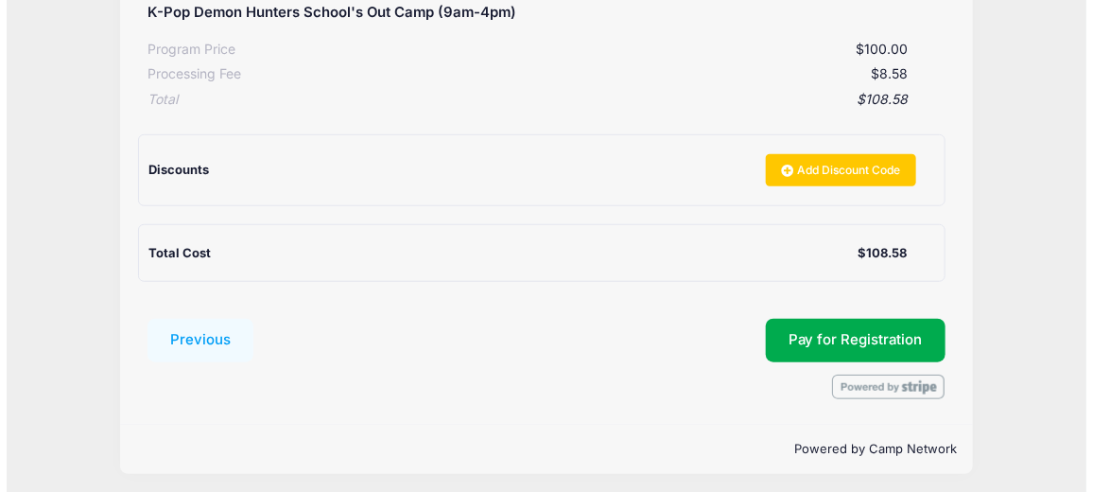
scroll to position [402, 0]
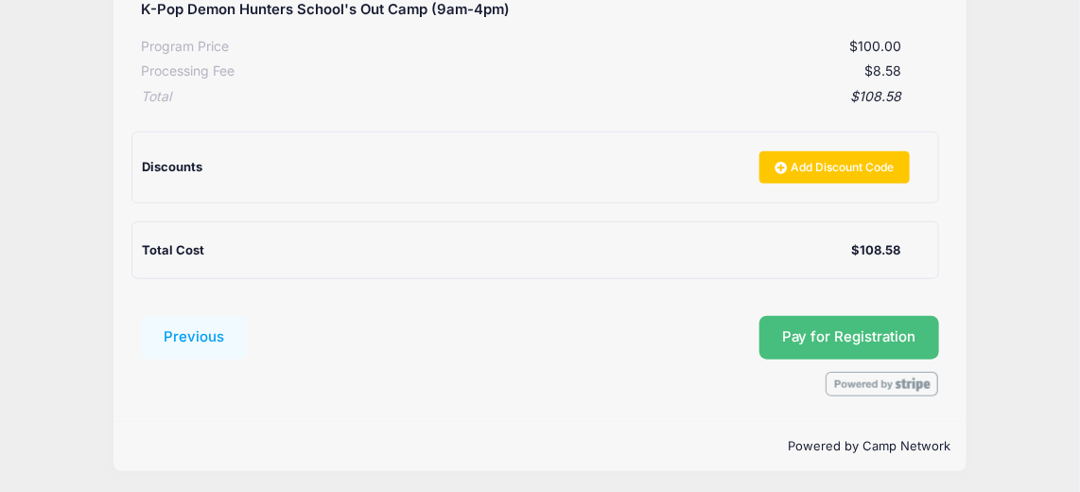
click at [851, 340] on span "Pay for Registration" at bounding box center [849, 336] width 134 height 17
